Goal: Transaction & Acquisition: Subscribe to service/newsletter

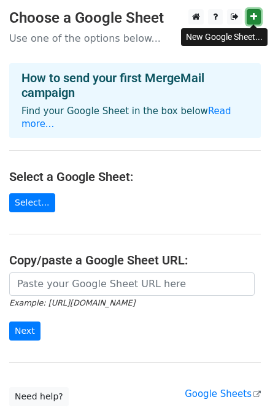
click at [251, 17] on icon at bounding box center [254, 16] width 7 height 9
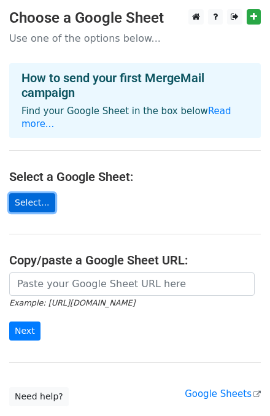
click at [34, 193] on link "Select..." at bounding box center [32, 202] width 46 height 19
click at [26, 193] on link "Select..." at bounding box center [32, 202] width 46 height 19
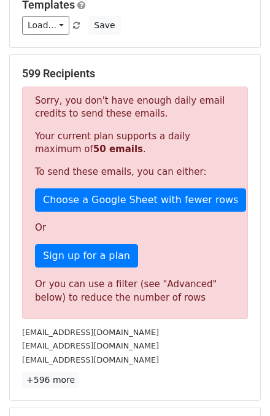
scroll to position [197, 0]
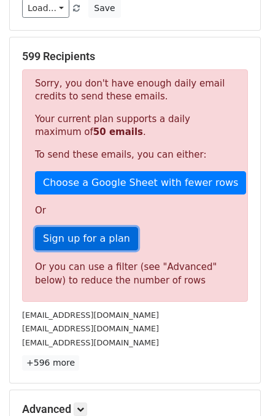
click at [68, 237] on link "Sign up for a plan" at bounding box center [86, 238] width 103 height 23
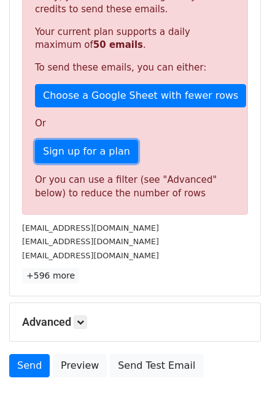
scroll to position [347, 0]
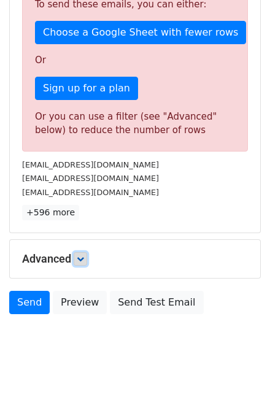
click at [80, 257] on icon at bounding box center [80, 258] width 7 height 7
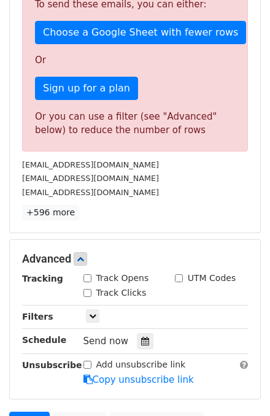
click at [88, 292] on input "Track Clicks" at bounding box center [88, 293] width 8 height 8
checkbox input "true"
click at [85, 275] on input "Track Opens" at bounding box center [88, 279] width 8 height 8
checkbox input "true"
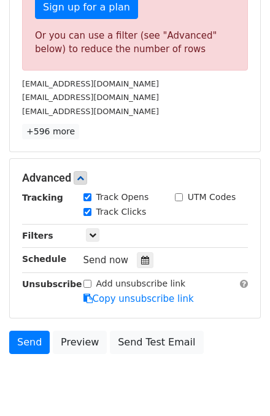
scroll to position [445, 0]
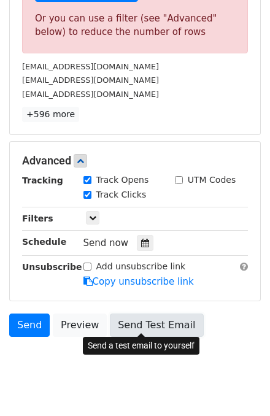
click at [152, 327] on link "Send Test Email" at bounding box center [156, 325] width 93 height 23
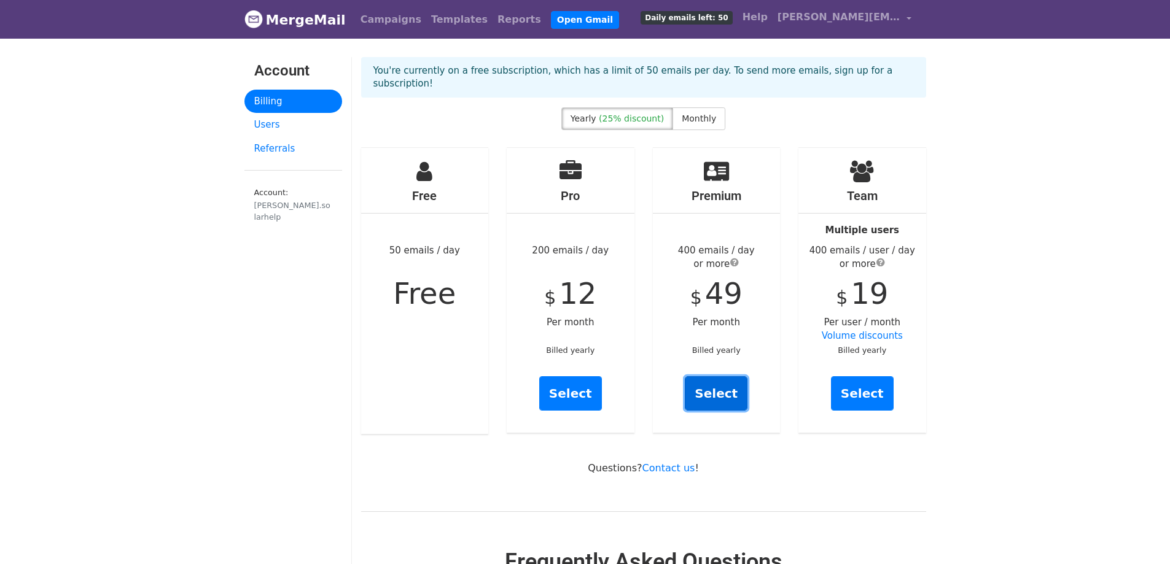
click at [704, 381] on link "Select" at bounding box center [716, 393] width 63 height 34
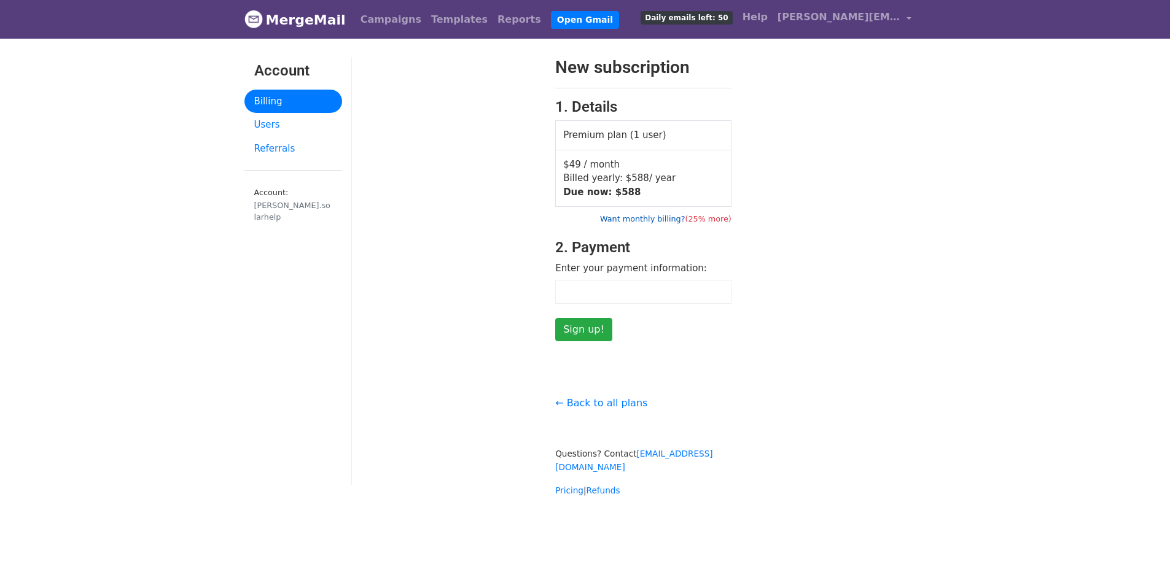
click at [665, 219] on link "Want monthly billing? (25% more)" at bounding box center [665, 218] width 131 height 9
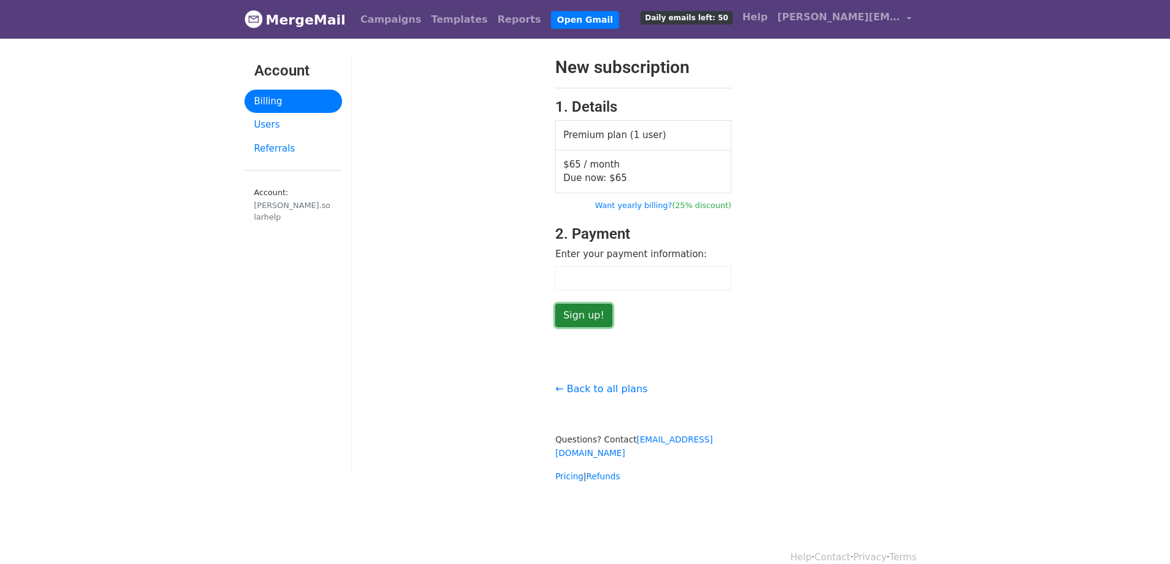
click at [577, 316] on input "Sign up!" at bounding box center [583, 315] width 57 height 23
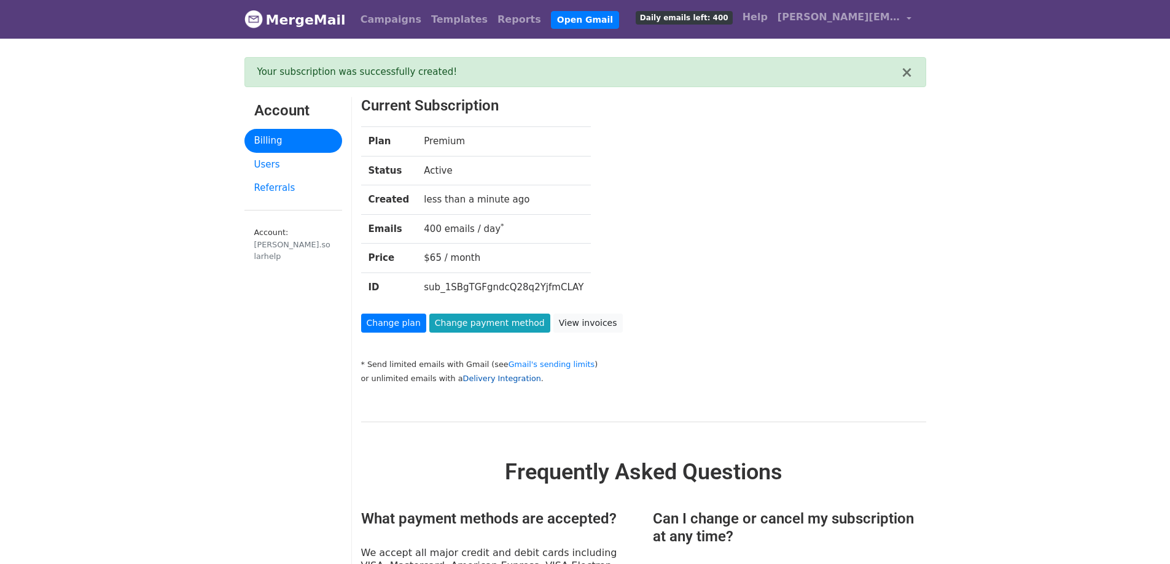
click at [479, 378] on link "Delivery Integration" at bounding box center [502, 378] width 78 height 9
click at [551, 19] on link "Open Gmail" at bounding box center [585, 20] width 68 height 18
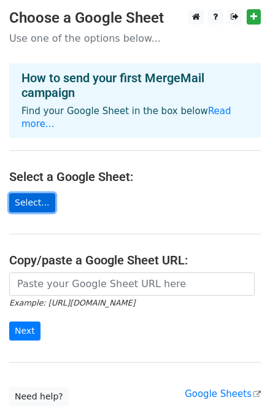
click at [20, 193] on link "Select..." at bounding box center [32, 202] width 46 height 19
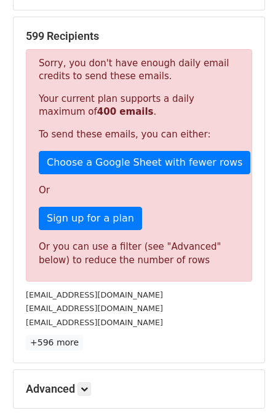
scroll to position [295, 0]
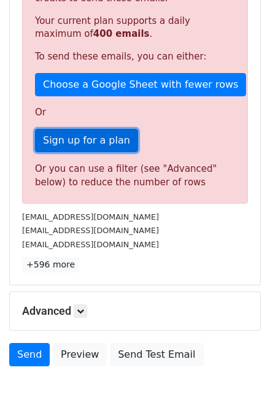
click at [77, 140] on link "Sign up for a plan" at bounding box center [86, 140] width 103 height 23
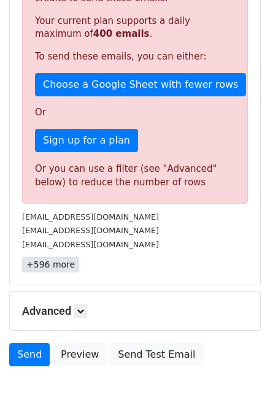
click at [48, 266] on link "+596 more" at bounding box center [50, 264] width 57 height 15
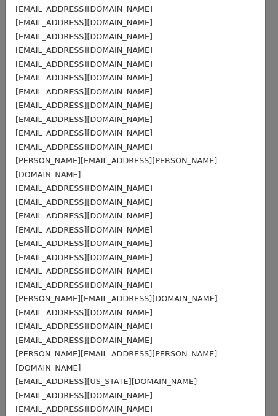
scroll to position [7971, 0]
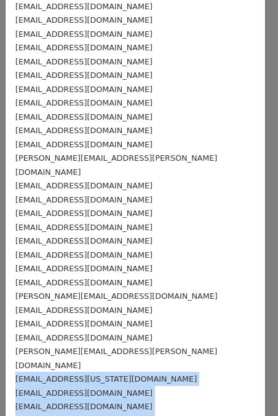
drag, startPoint x: 109, startPoint y: 353, endPoint x: 2, endPoint y: 88, distance: 285.2
click at [2, 88] on div "599 Recipients × plwilliams@earthlink.net gene96817@gmail.com phyllisyun@yahoo.…" at bounding box center [139, 208] width 278 height 416
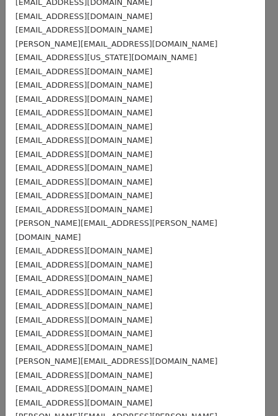
scroll to position [7922, 0]
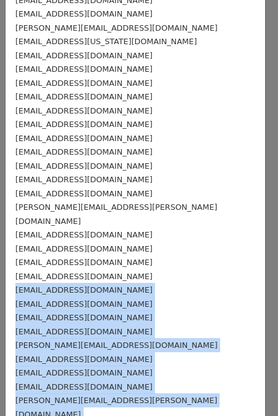
drag, startPoint x: 119, startPoint y: 403, endPoint x: 14, endPoint y: 17, distance: 400.3
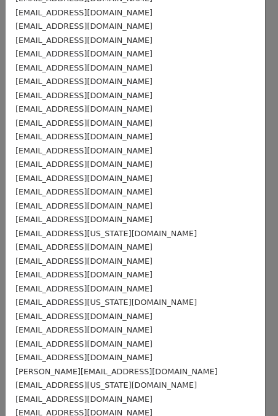
scroll to position [7529, 0]
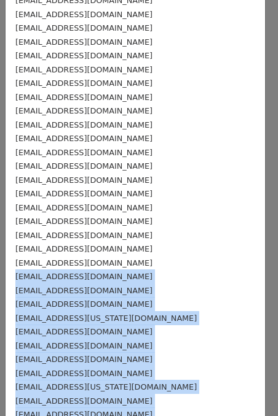
scroll to position [7461, 0]
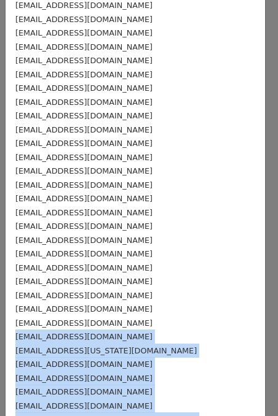
drag, startPoint x: 91, startPoint y: 394, endPoint x: 12, endPoint y: 73, distance: 330.7
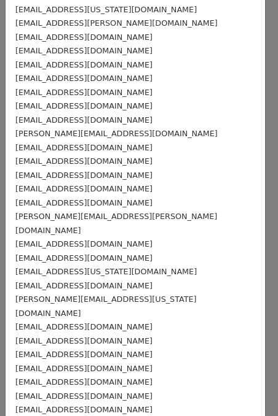
scroll to position [7117, 0]
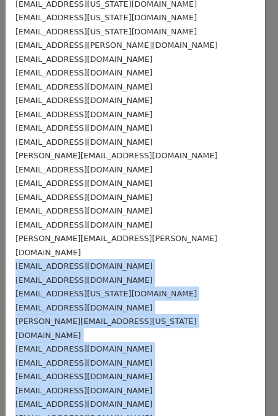
drag, startPoint x: 114, startPoint y: 406, endPoint x: 17, endPoint y: 20, distance: 398.3
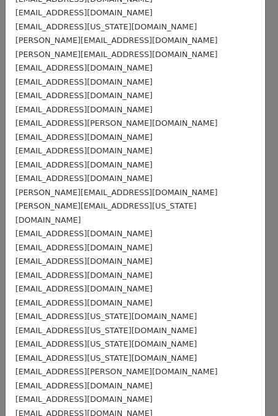
scroll to position [6773, 0]
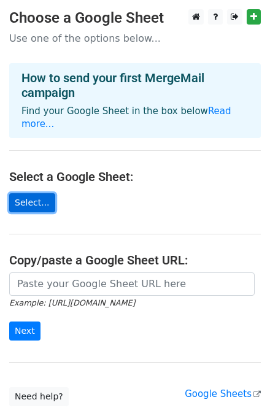
click at [32, 193] on link "Select..." at bounding box center [32, 202] width 46 height 19
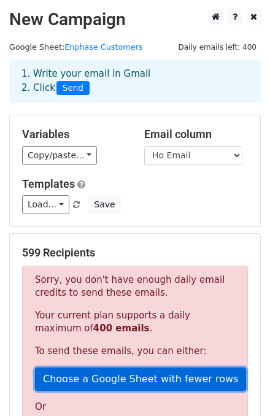
click at [79, 378] on link "Choose a Google Sheet with fewer rows" at bounding box center [140, 379] width 211 height 23
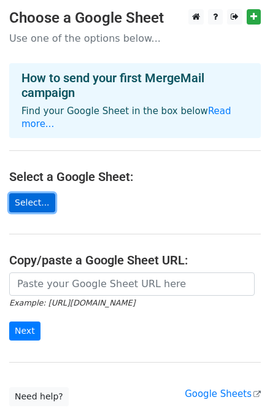
click at [32, 193] on link "Select..." at bounding box center [32, 202] width 46 height 19
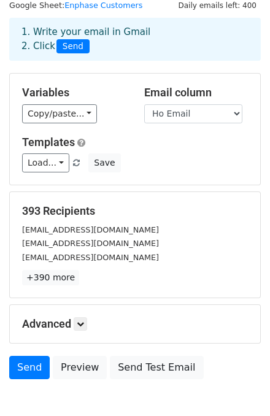
scroll to position [98, 0]
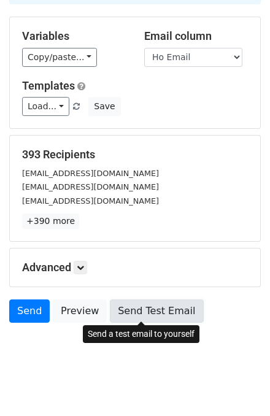
click at [147, 313] on link "Send Test Email" at bounding box center [156, 311] width 93 height 23
